Goal: Task Accomplishment & Management: Manage account settings

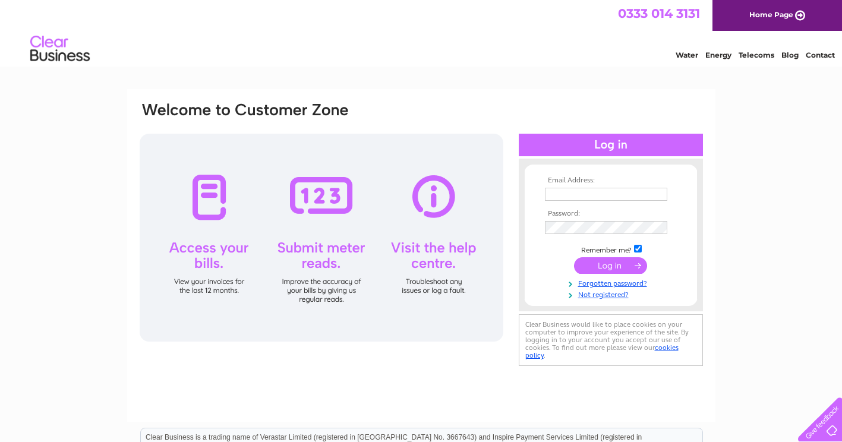
type input "bhbgb@msn.com"
drag, startPoint x: 616, startPoint y: 263, endPoint x: 635, endPoint y: 261, distance: 18.5
click at [617, 263] on input "submit" at bounding box center [610, 265] width 73 height 17
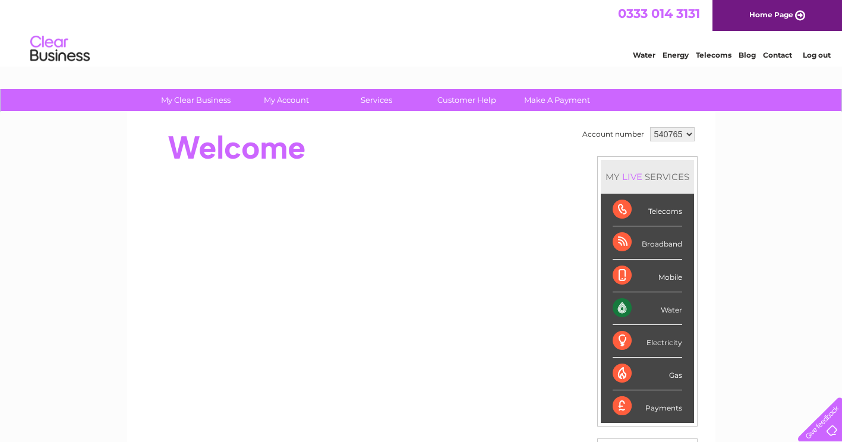
click at [632, 304] on div "Water" at bounding box center [648, 308] width 70 height 33
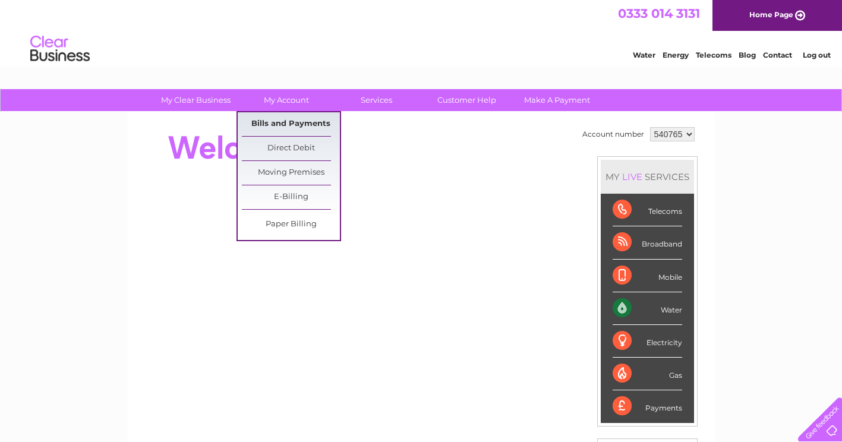
click at [285, 122] on link "Bills and Payments" at bounding box center [291, 124] width 98 height 24
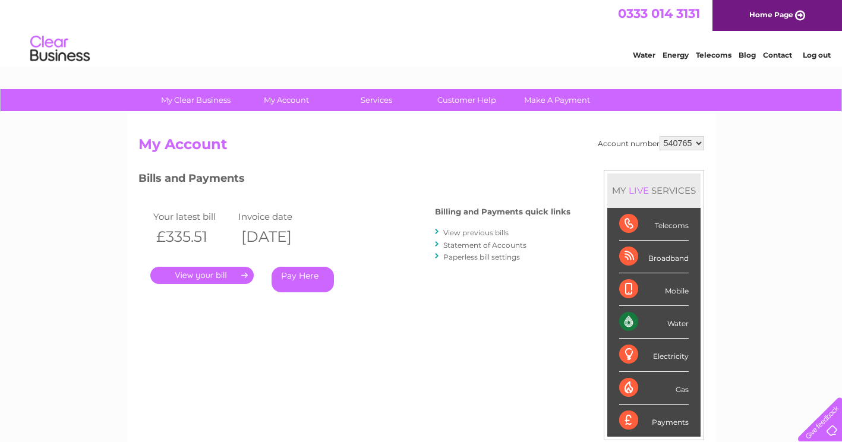
click at [200, 274] on link "." at bounding box center [201, 275] width 103 height 17
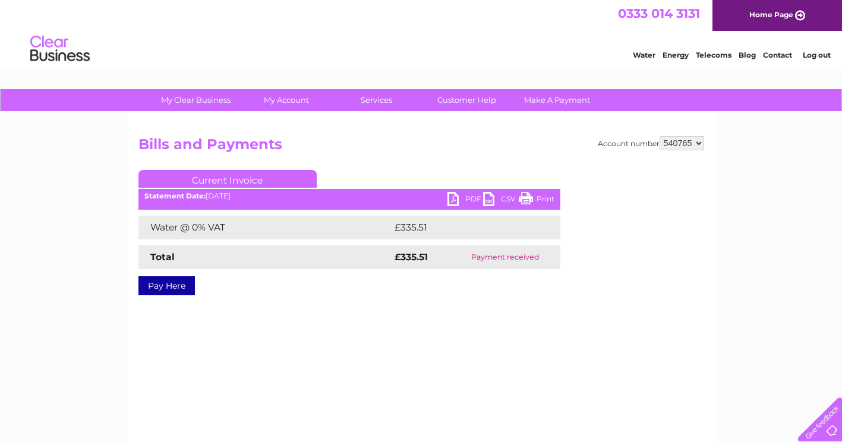
click at [455, 194] on link "PDF" at bounding box center [465, 200] width 36 height 17
